Goal: Information Seeking & Learning: Learn about a topic

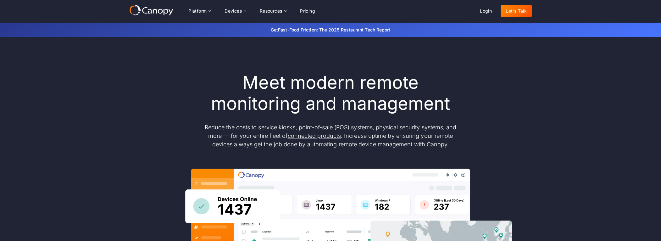
click at [164, 9] on icon at bounding box center [151, 9] width 44 height 11
click at [282, 9] on div "Resources" at bounding box center [271, 11] width 23 height 4
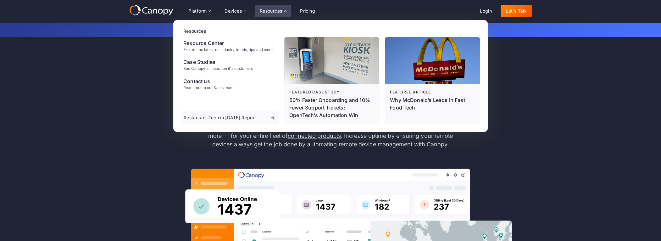
click at [282, 9] on div "Resources" at bounding box center [271, 11] width 23 height 4
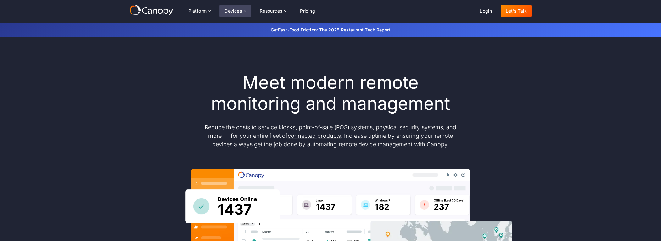
click at [245, 10] on icon at bounding box center [244, 10] width 5 height 5
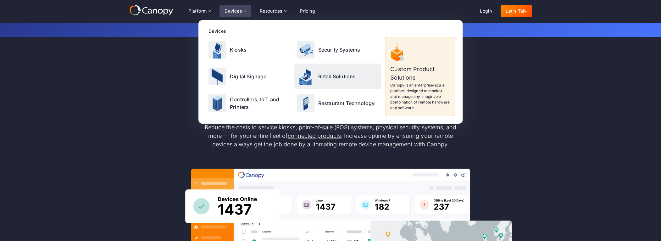
click at [336, 72] on div "Retail Solutions" at bounding box center [337, 75] width 87 height 25
